Goal: Transaction & Acquisition: Purchase product/service

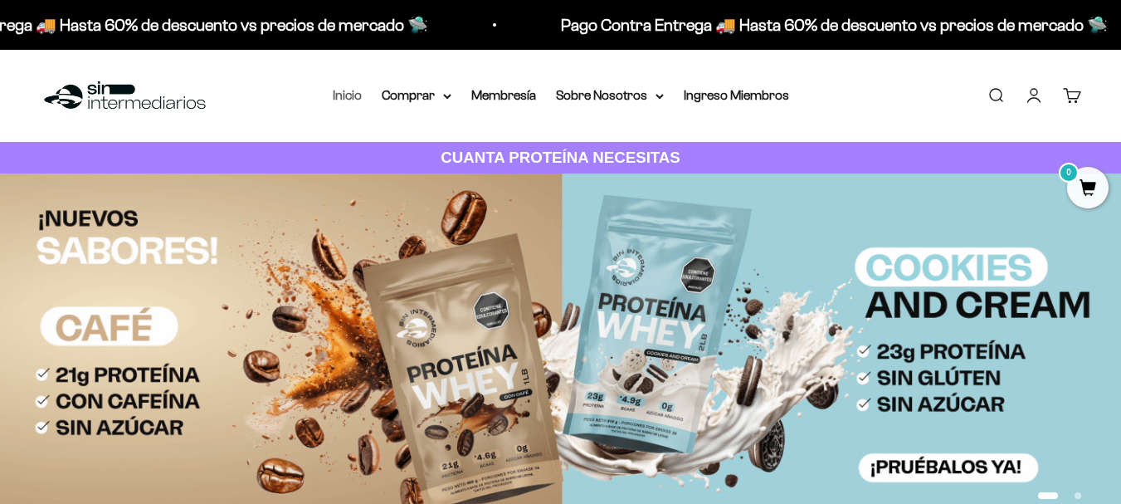
click at [338, 92] on link "Inicio" at bounding box center [347, 95] width 29 height 14
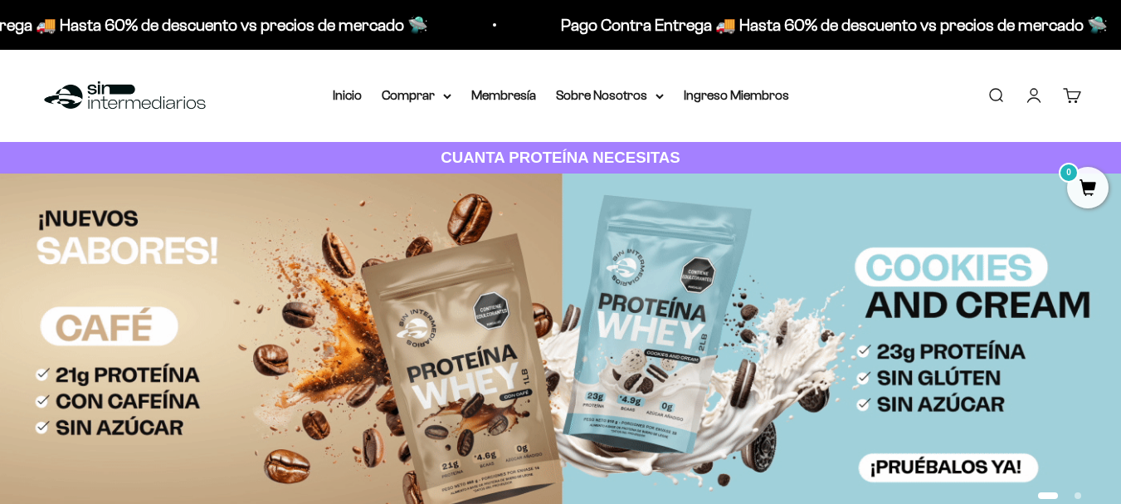
click at [1033, 99] on link "Iniciar sesión" at bounding box center [1034, 95] width 18 height 18
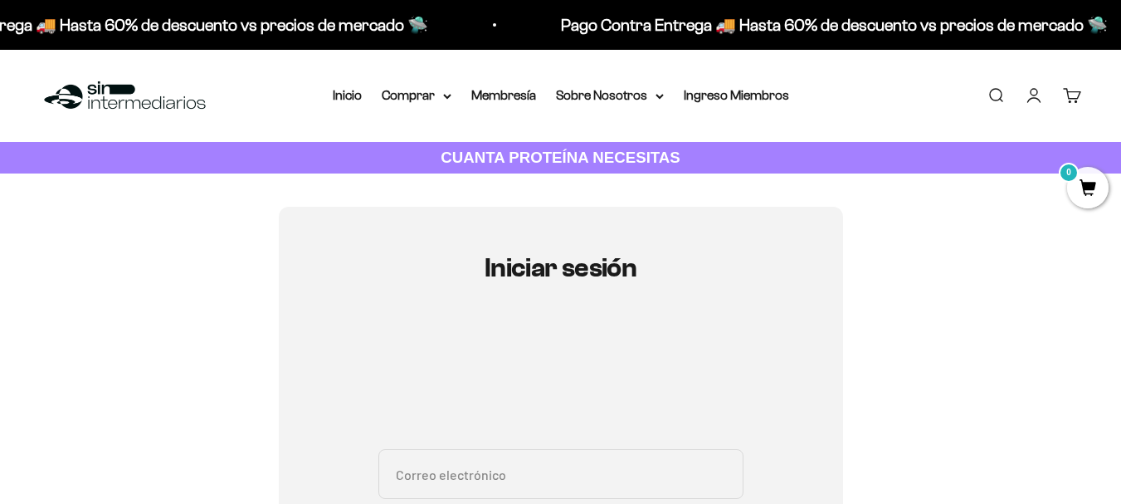
scroll to position [83, 0]
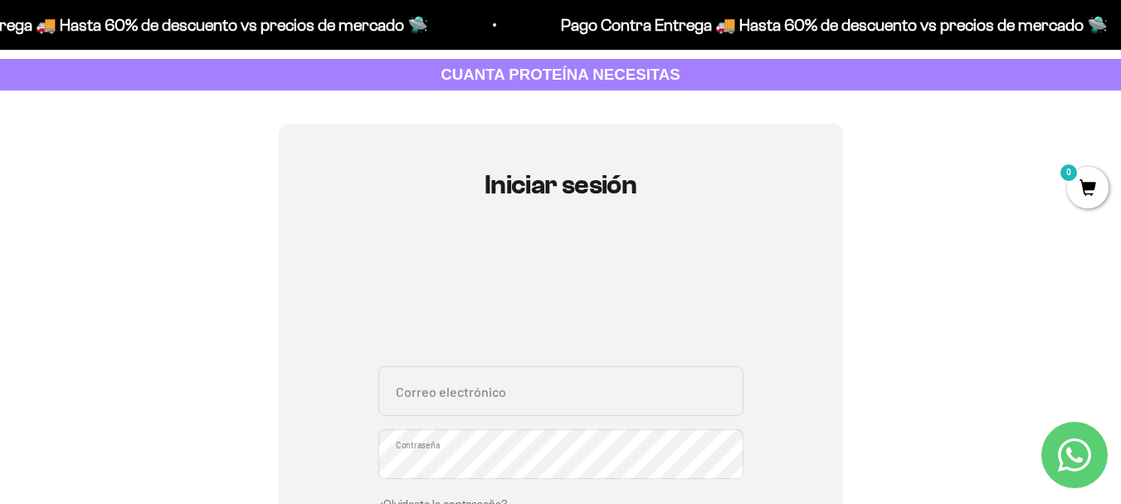
click at [528, 382] on input "Correo electrónico" at bounding box center [560, 391] width 365 height 50
type input "marisoljaraba.91@outlook.es"
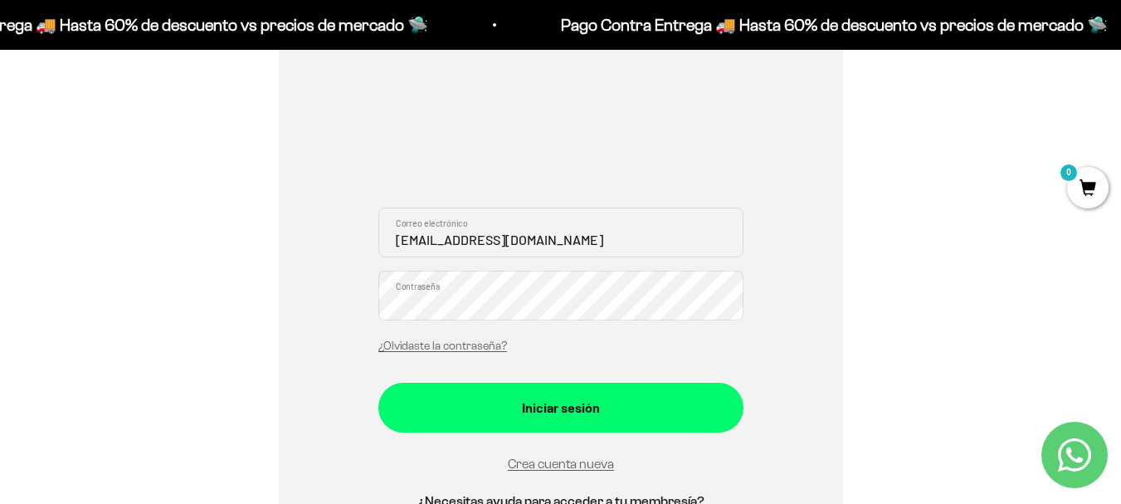
scroll to position [249, 0]
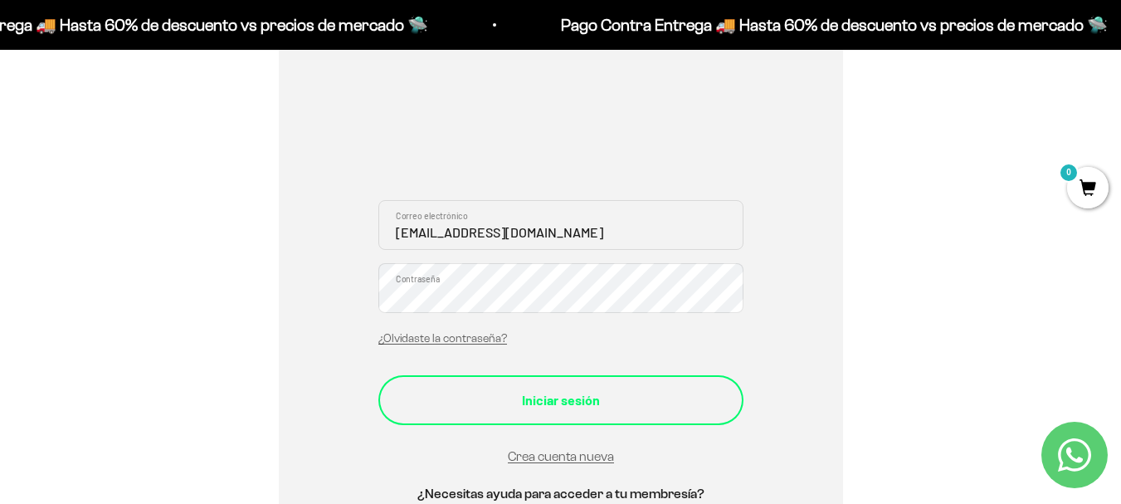
click at [587, 416] on button "Iniciar sesión" at bounding box center [560, 400] width 365 height 50
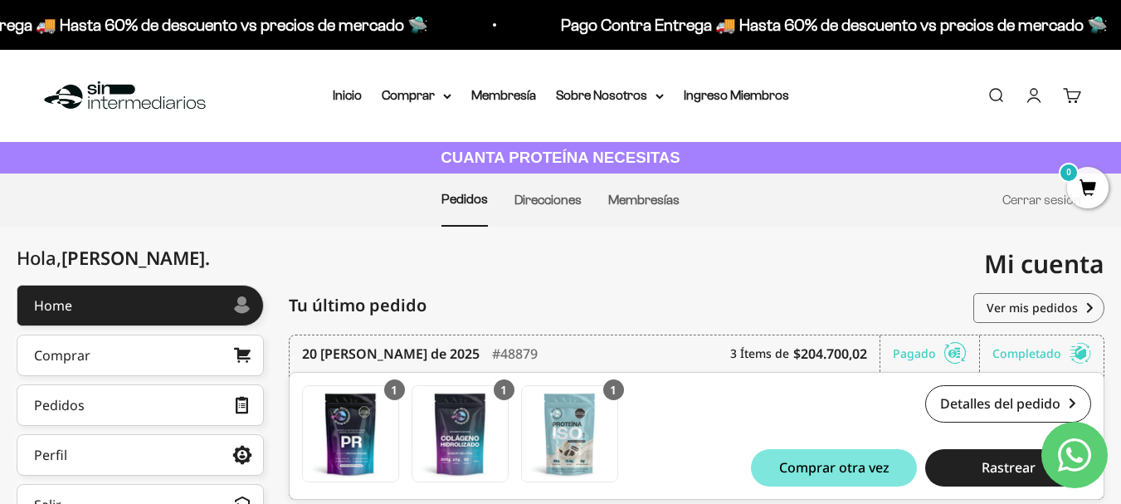
click at [991, 97] on link "Buscar" at bounding box center [995, 95] width 18 height 18
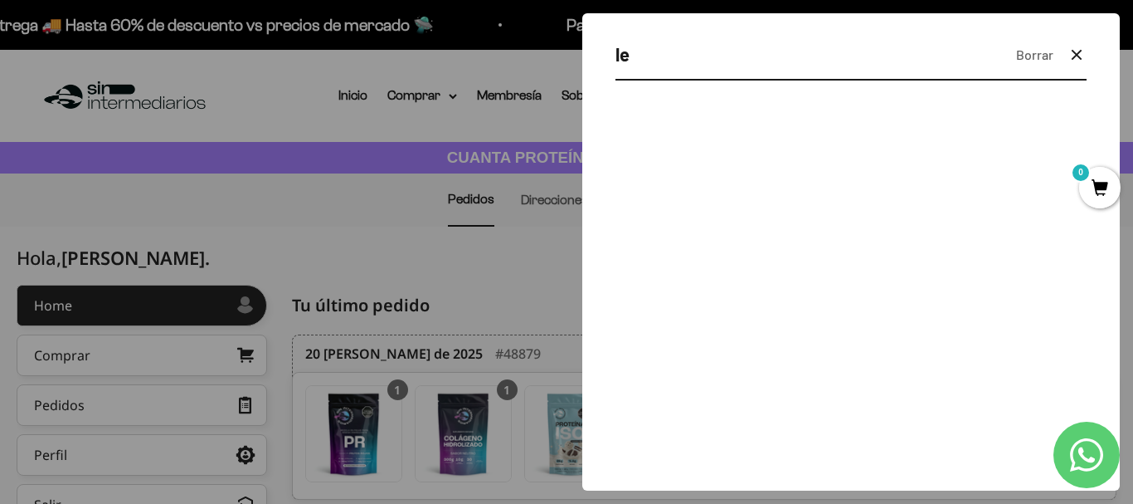
type input "l"
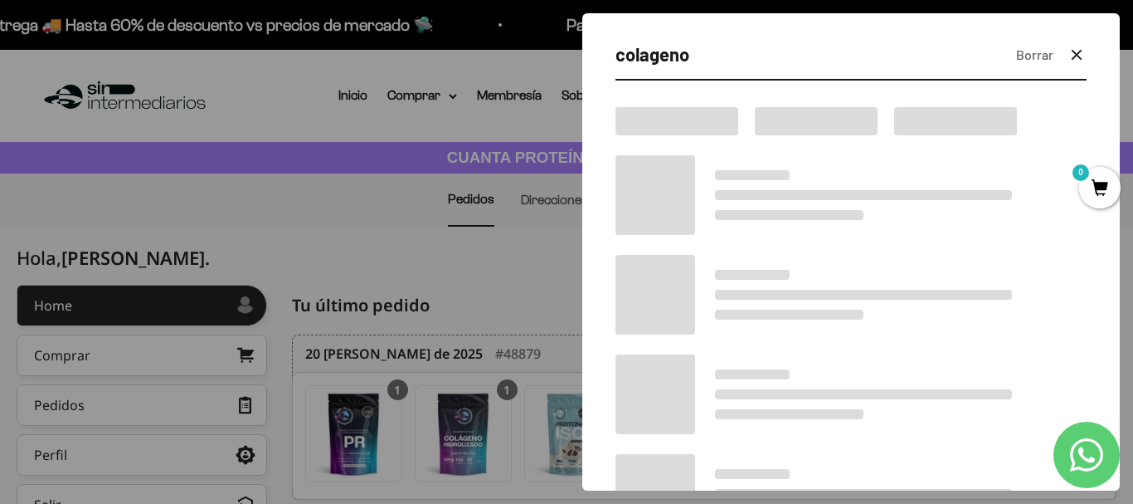
type input "colageno"
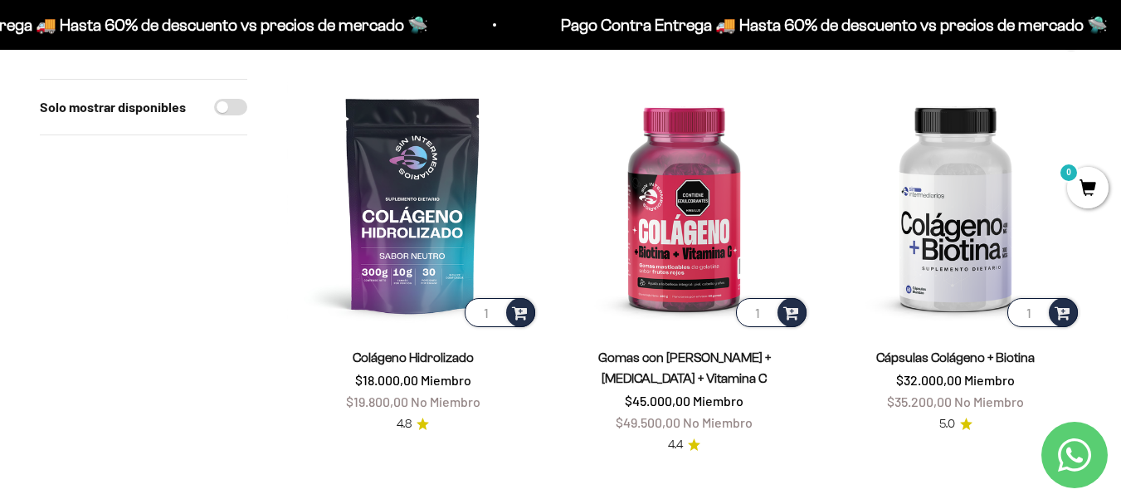
scroll to position [166, 0]
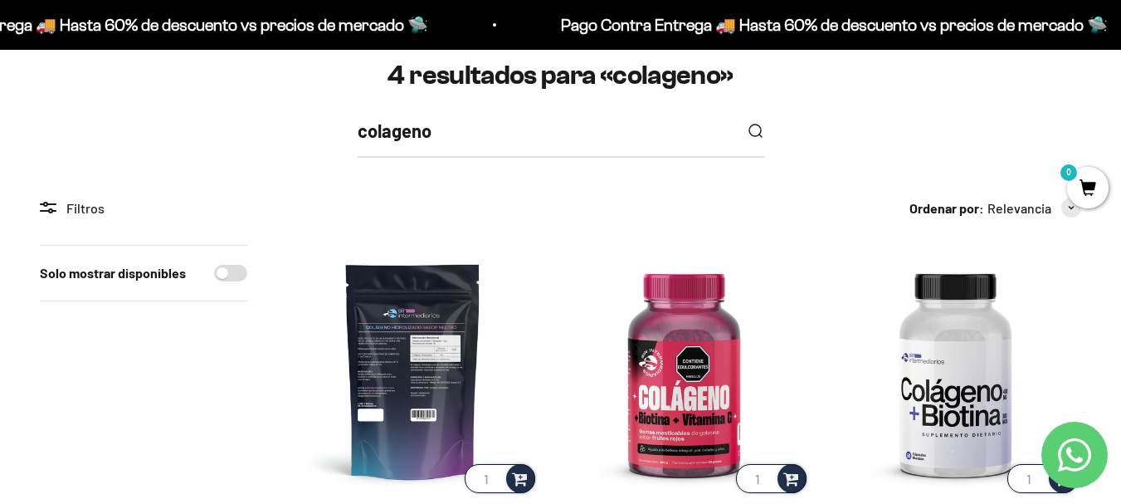
click at [400, 289] on img at bounding box center [412, 370] width 251 height 251
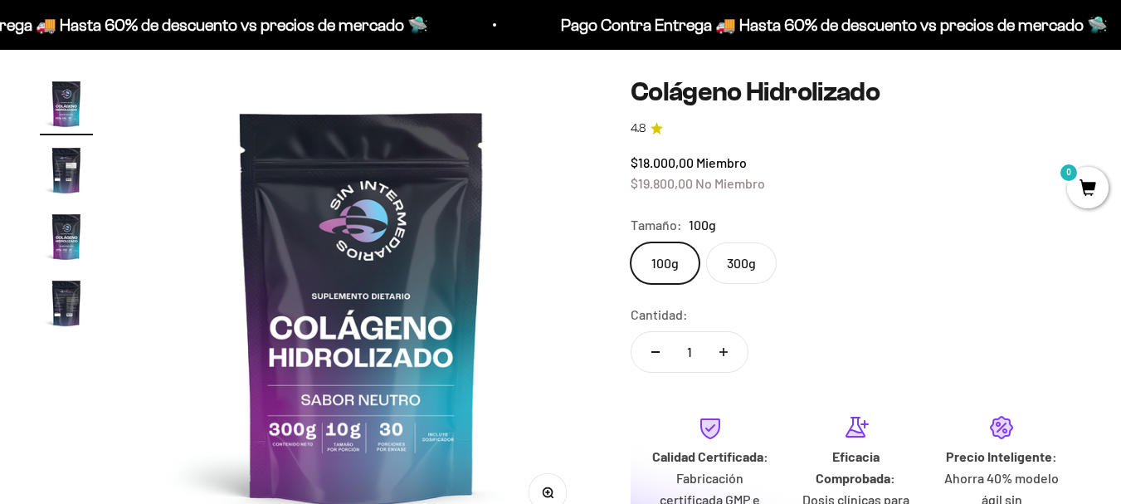
scroll to position [166, 0]
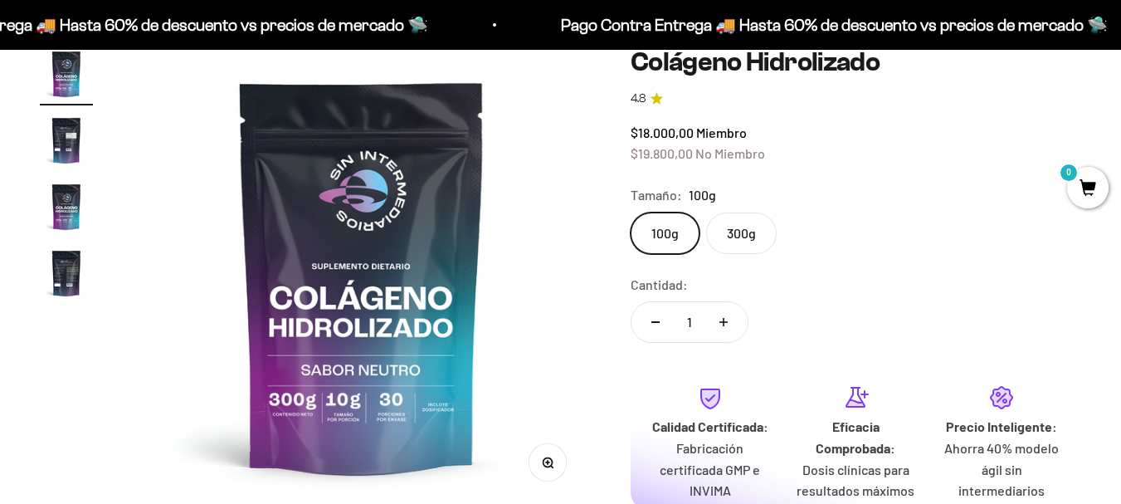
click at [741, 241] on label "300g" at bounding box center [741, 232] width 71 height 41
click at [630, 212] on input "300g" at bounding box center [630, 212] width 1 height 1
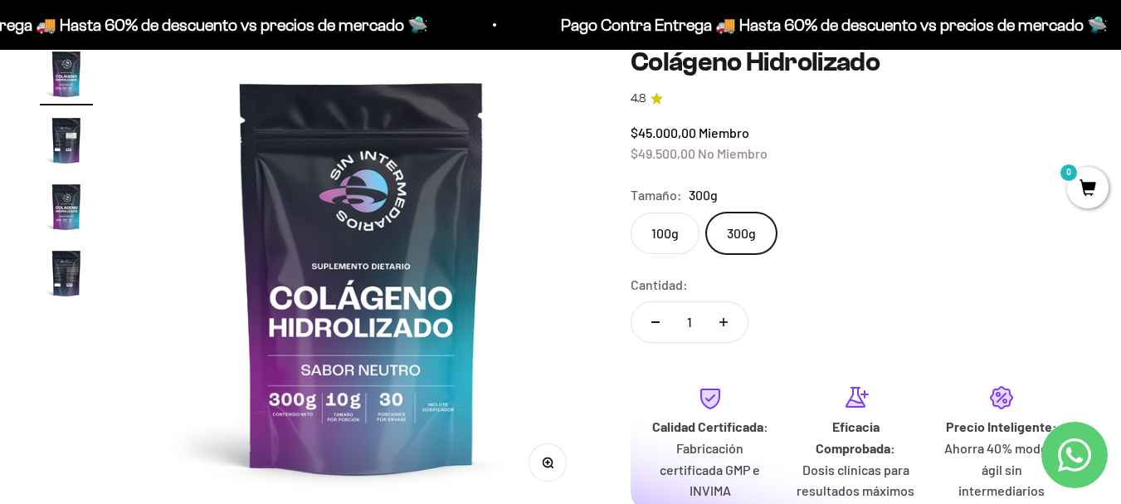
click at [724, 321] on icon "Aumentar cantidad" at bounding box center [723, 322] width 8 height 8
type input "3"
click at [918, 208] on fieldset "Tamaño: 300g 100g 300g" at bounding box center [855, 219] width 450 height 70
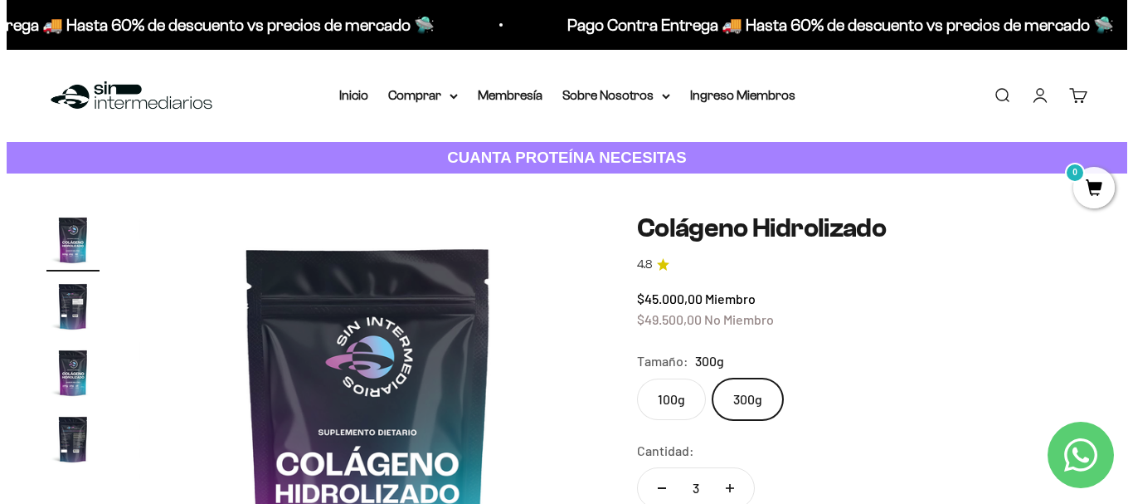
scroll to position [332, 0]
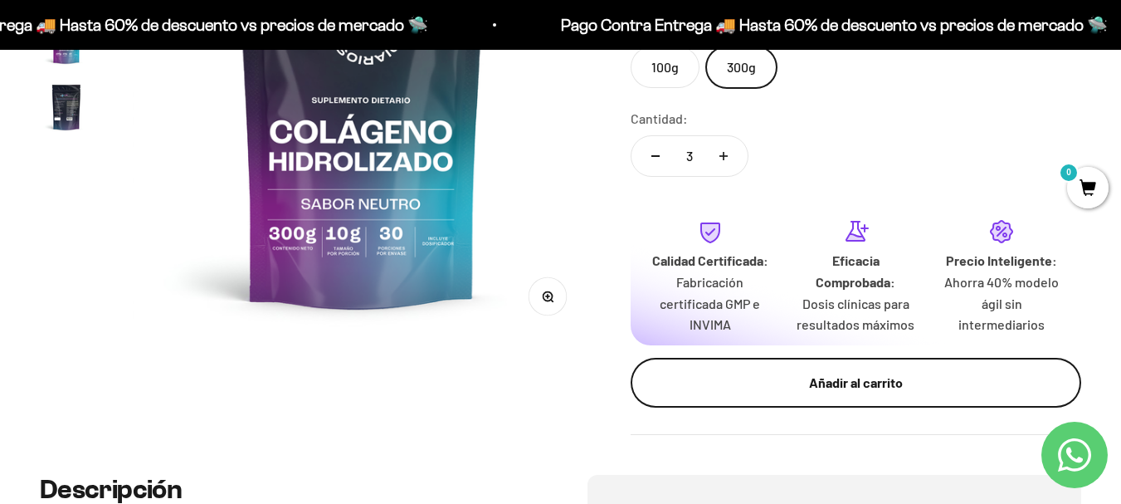
click at [854, 384] on div "Añadir al carrito" at bounding box center [856, 383] width 384 height 22
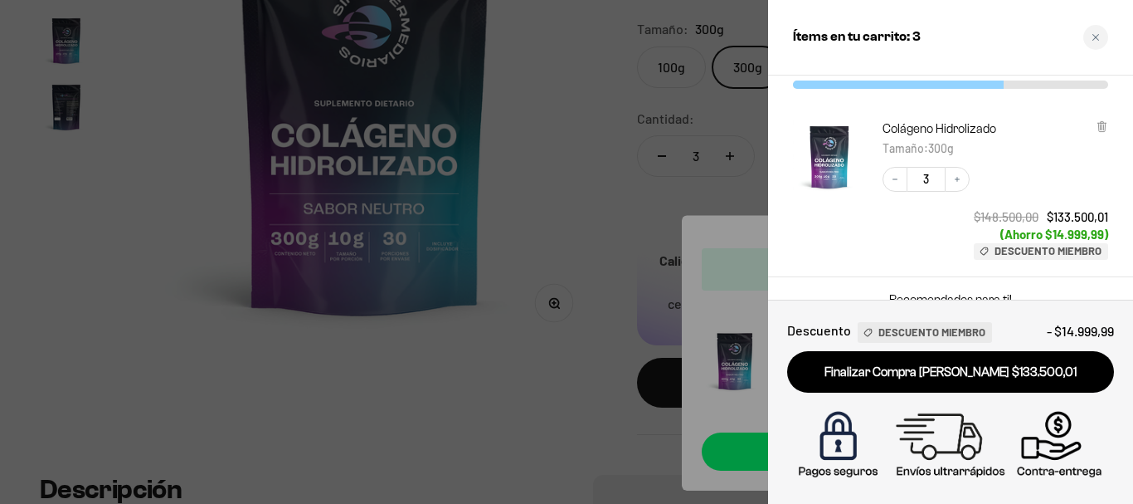
scroll to position [83, 0]
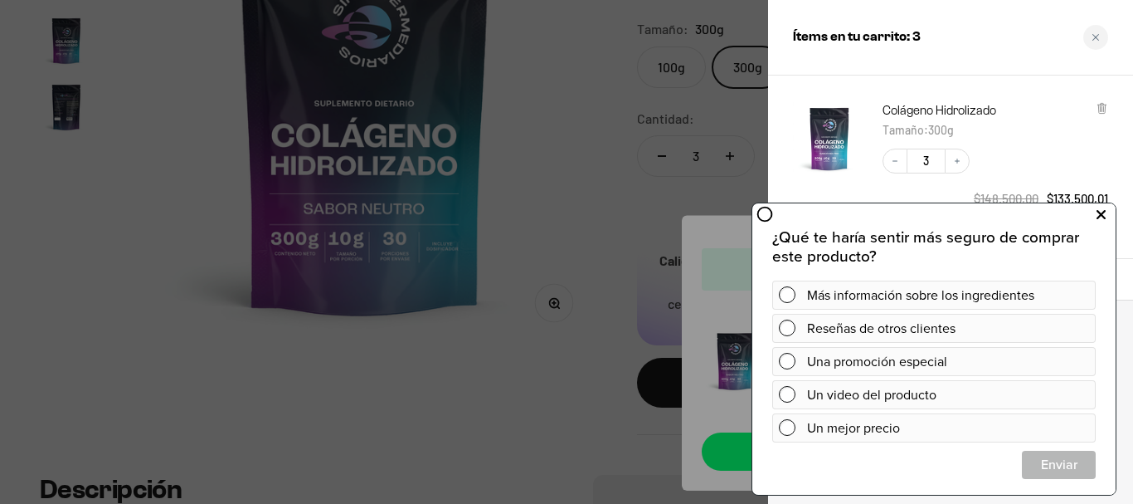
click at [1100, 215] on icon at bounding box center [1101, 215] width 9 height 22
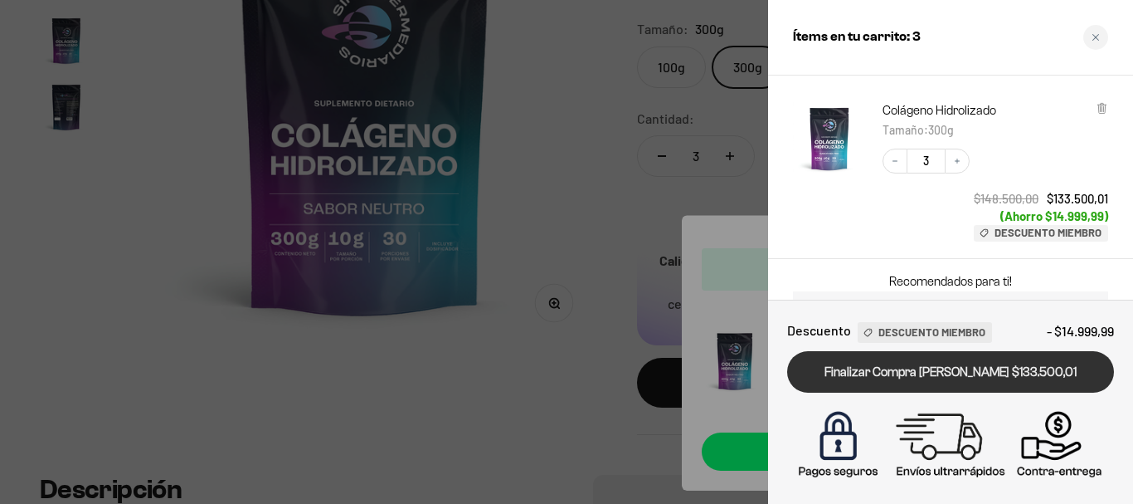
click at [925, 369] on link "Finalizar Compra [PERSON_NAME] $133.500,01" at bounding box center [950, 372] width 327 height 42
